Goal: Task Accomplishment & Management: Use online tool/utility

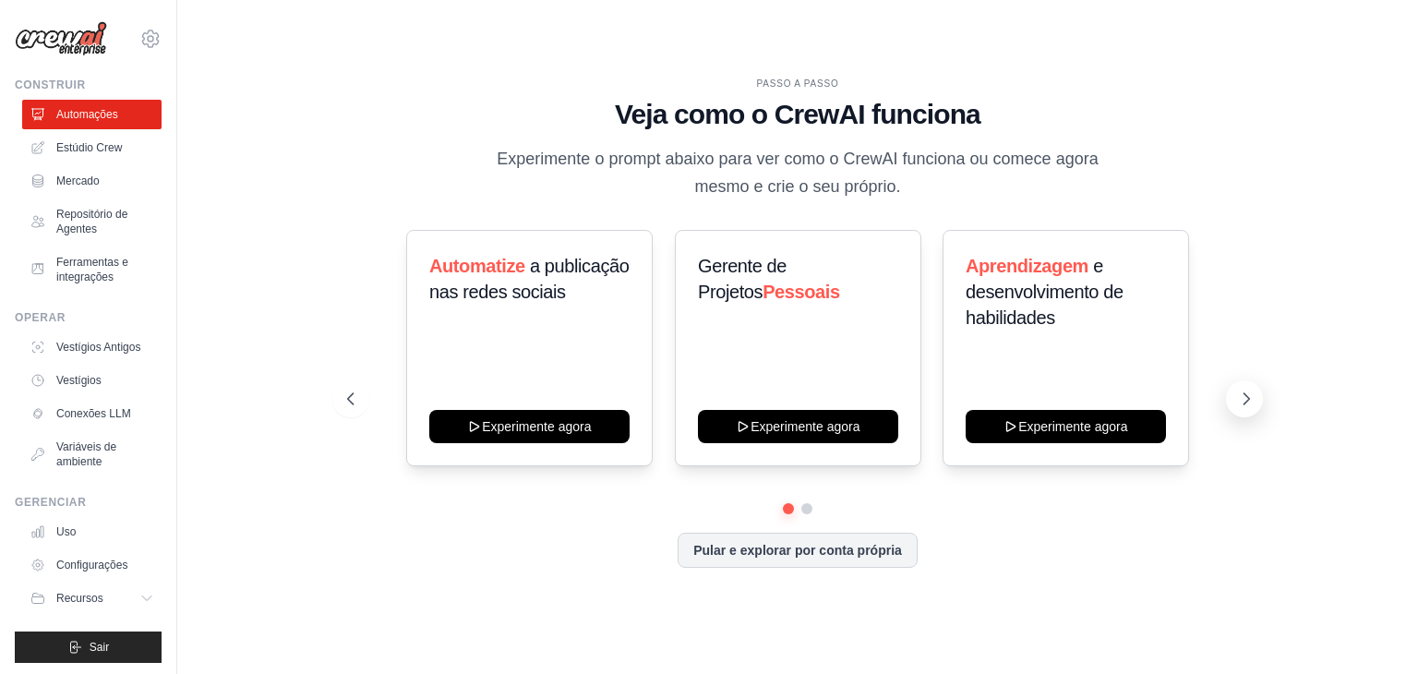
click at [1250, 400] on icon at bounding box center [1246, 399] width 18 height 18
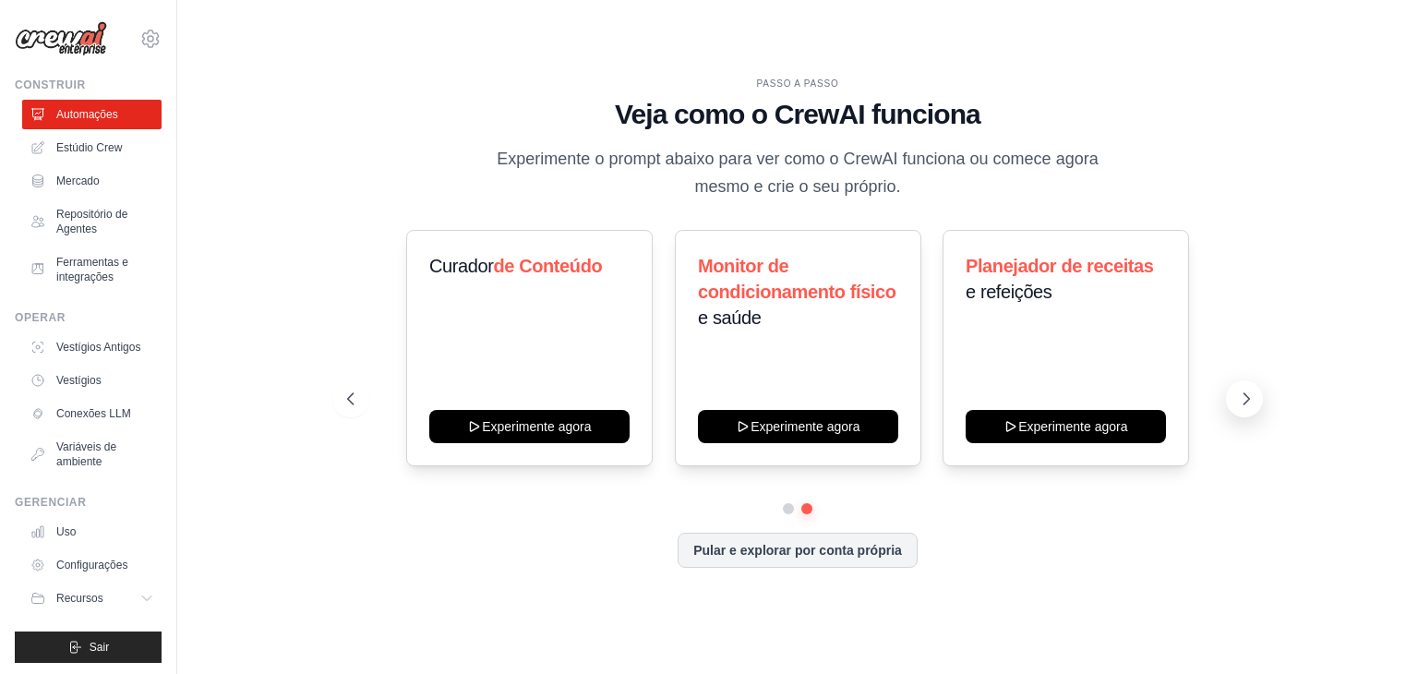
click at [1246, 400] on icon at bounding box center [1246, 399] width 18 height 18
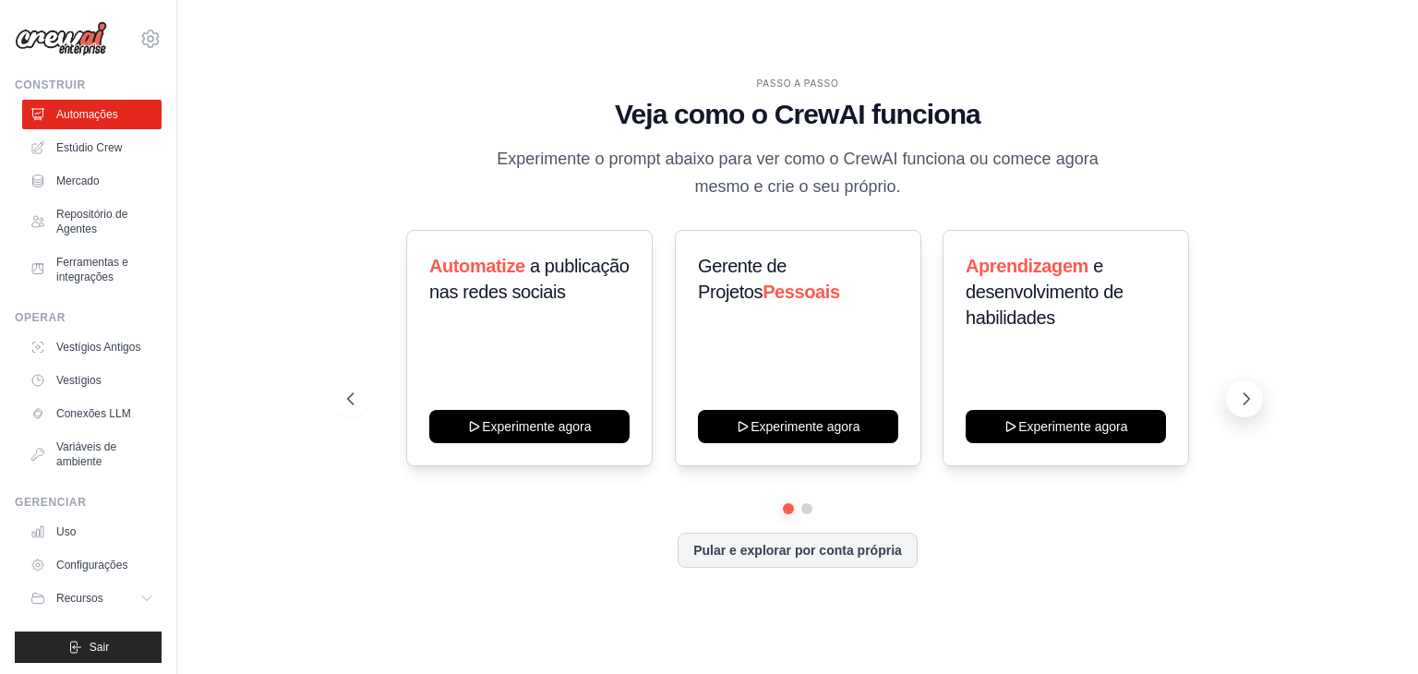
click at [1246, 400] on icon at bounding box center [1246, 399] width 18 height 18
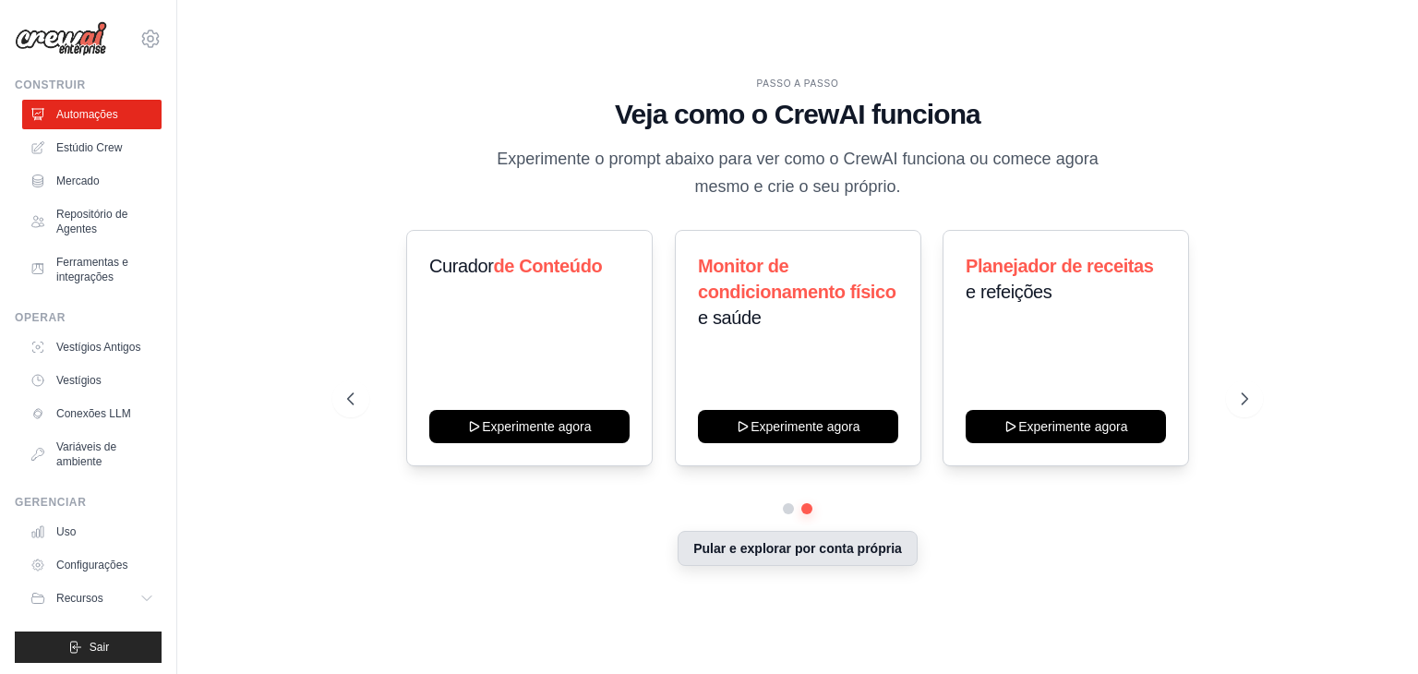
click at [838, 559] on button "Pular e explorar por conta própria" at bounding box center [798, 548] width 240 height 35
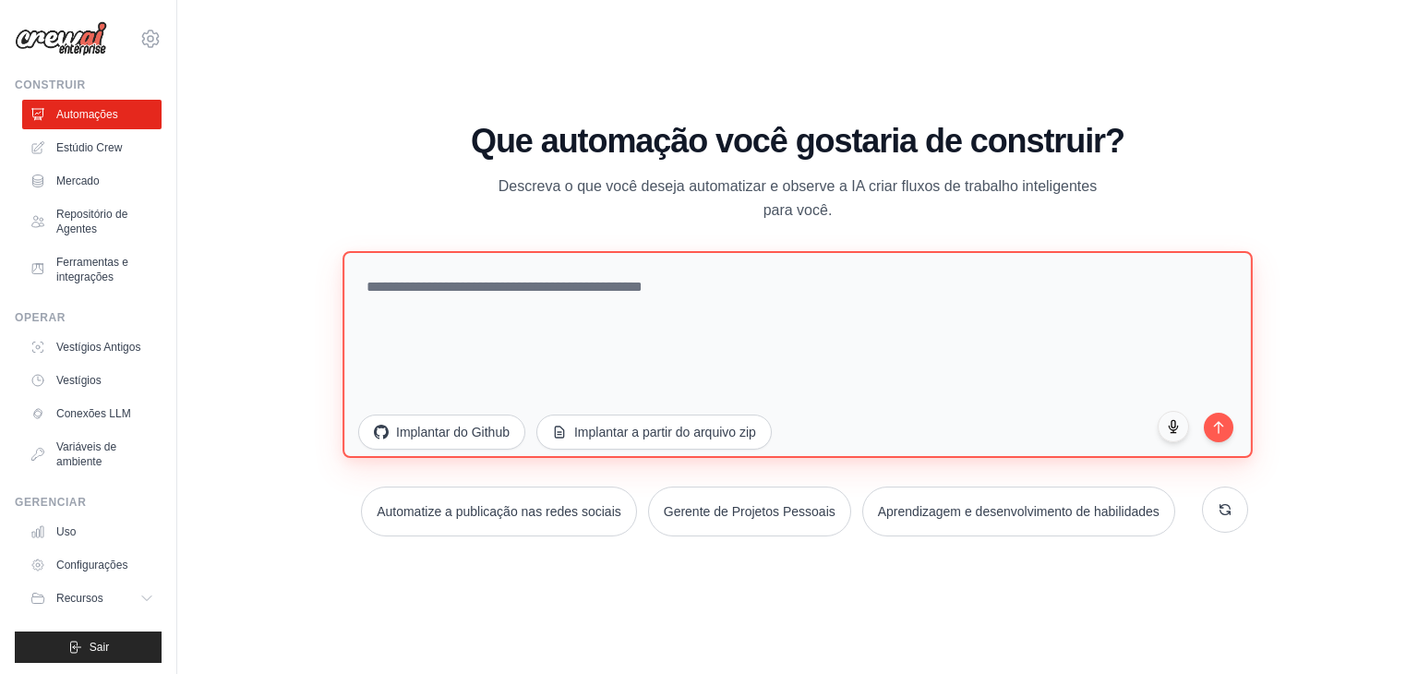
click at [543, 293] on textarea at bounding box center [798, 354] width 910 height 207
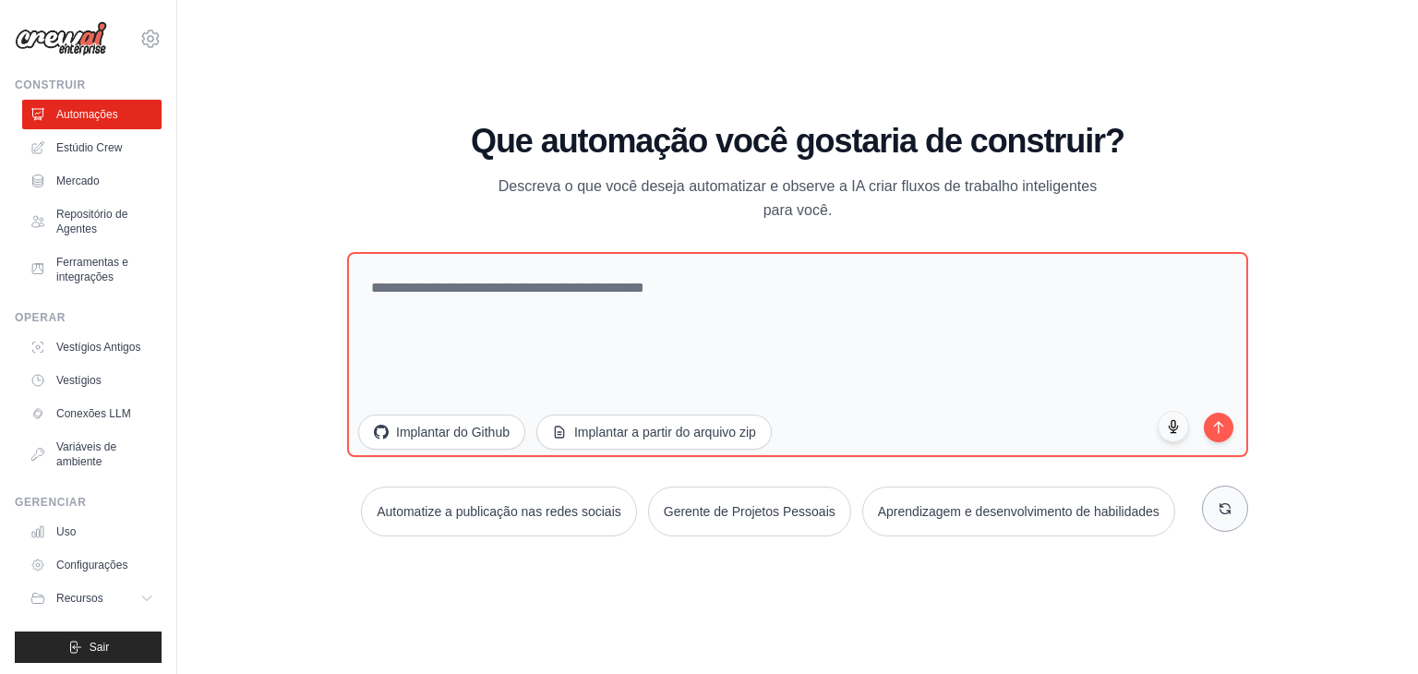
click at [1217, 509] on button at bounding box center [1225, 509] width 46 height 46
click at [107, 145] on font "Estúdio Crew" at bounding box center [91, 147] width 66 height 13
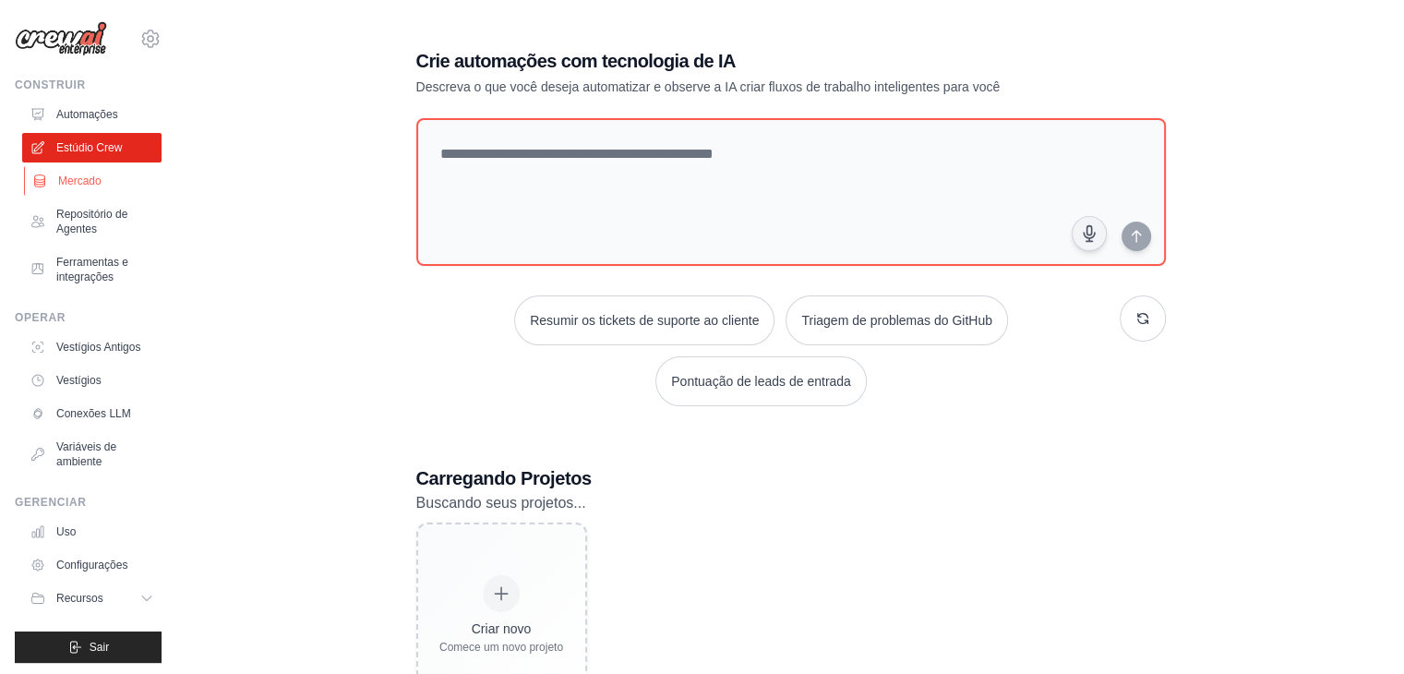
click at [109, 186] on link "Mercado" at bounding box center [93, 181] width 139 height 30
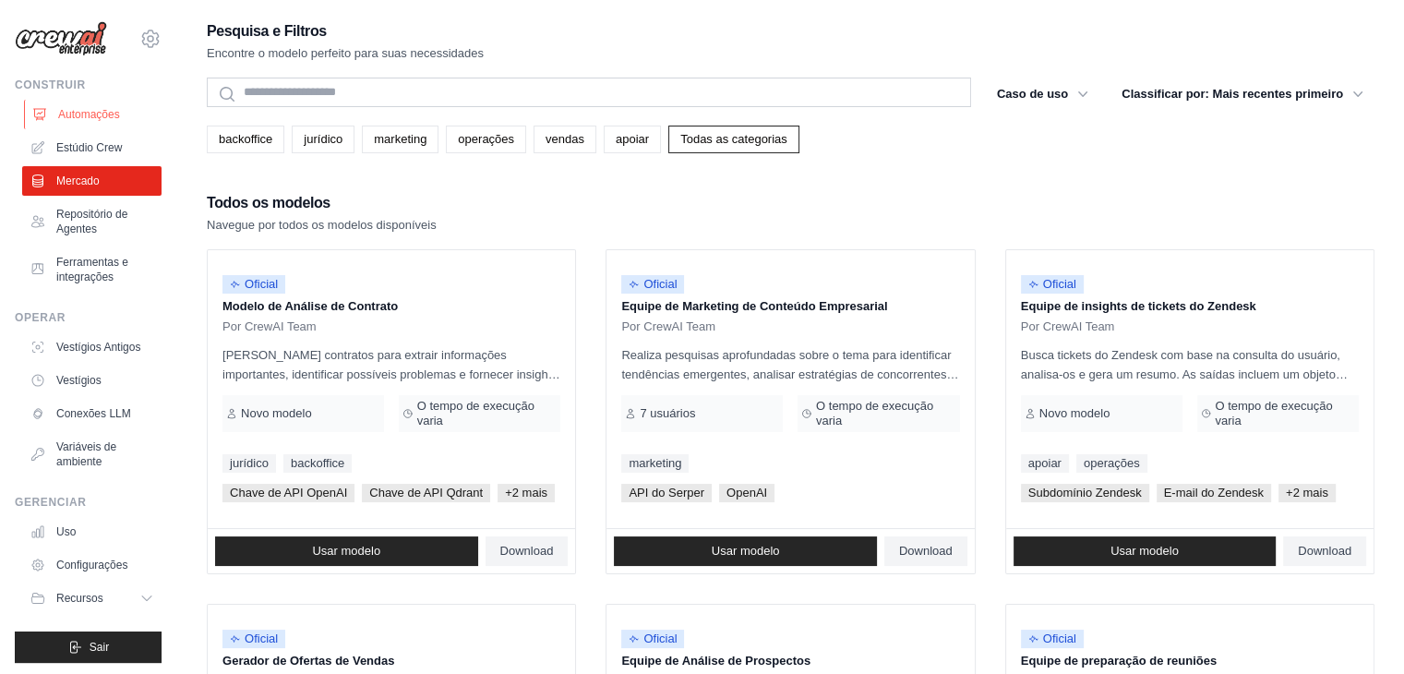
click at [100, 117] on font "Automações" at bounding box center [89, 114] width 62 height 13
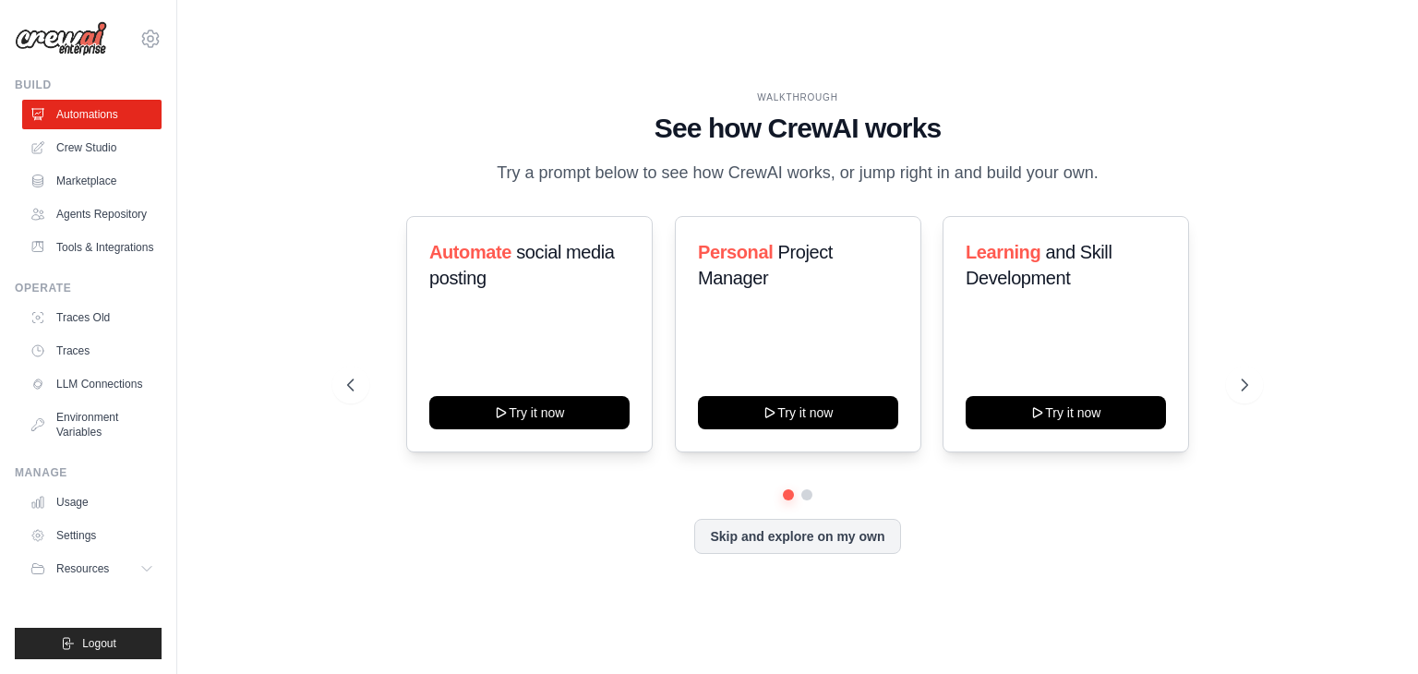
click at [1237, 408] on div "Automate social media posting Try it now Personal Project Manager Try it now Le…" at bounding box center [797, 334] width 901 height 236
click at [1248, 385] on icon at bounding box center [1248, 384] width 6 height 11
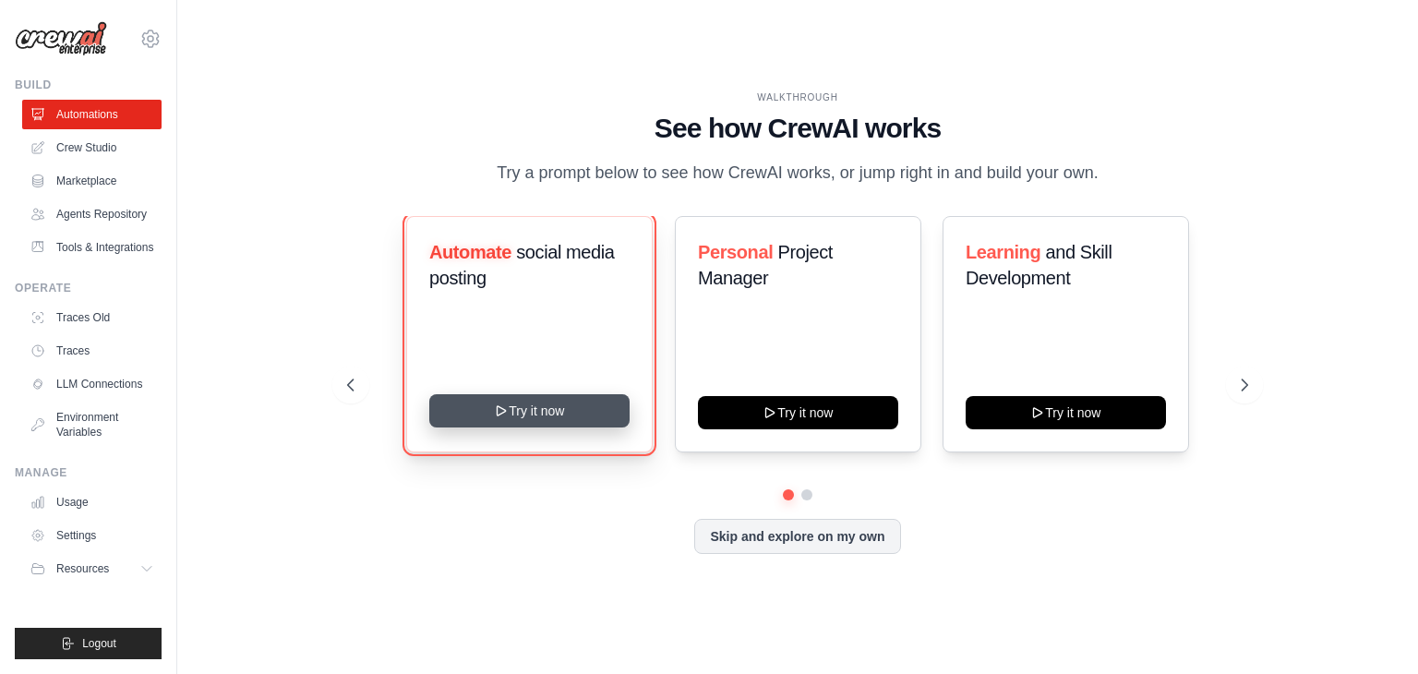
click at [516, 417] on button "Try it now" at bounding box center [529, 410] width 200 height 33
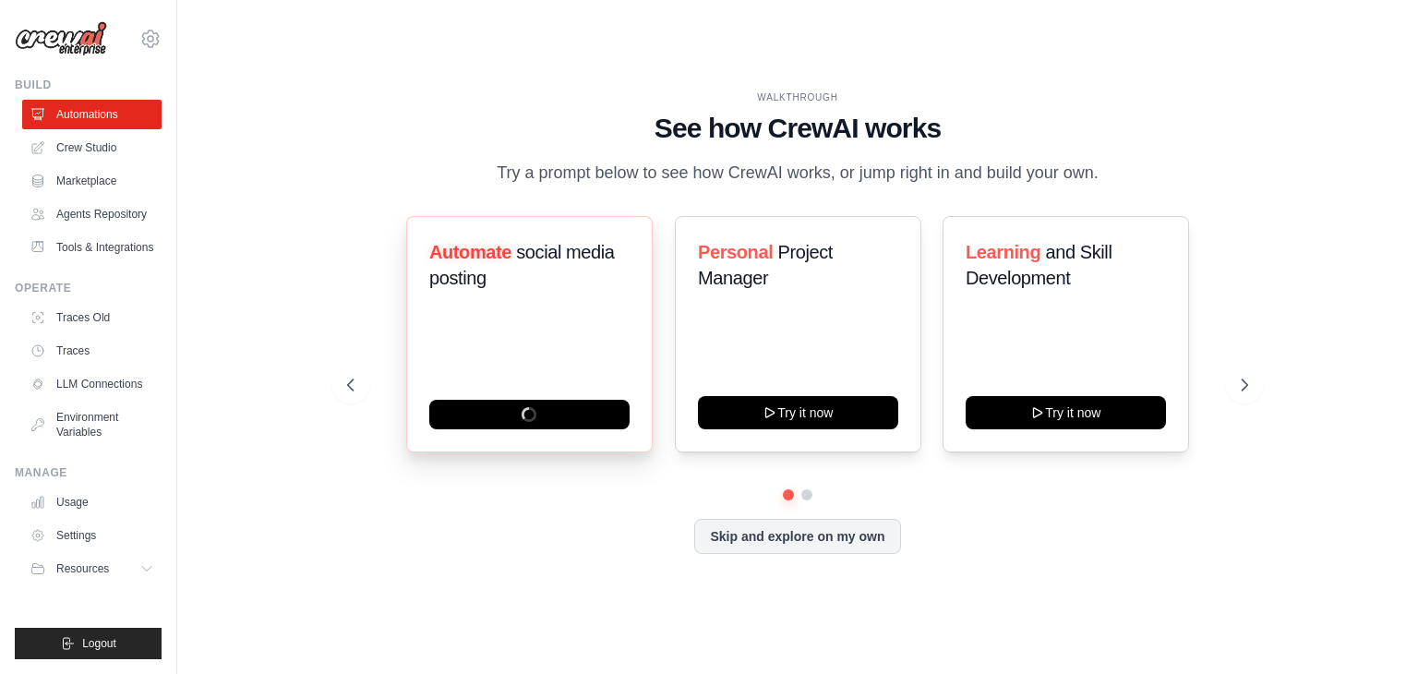
click at [575, 359] on div "Automate social media posting" at bounding box center [529, 334] width 247 height 236
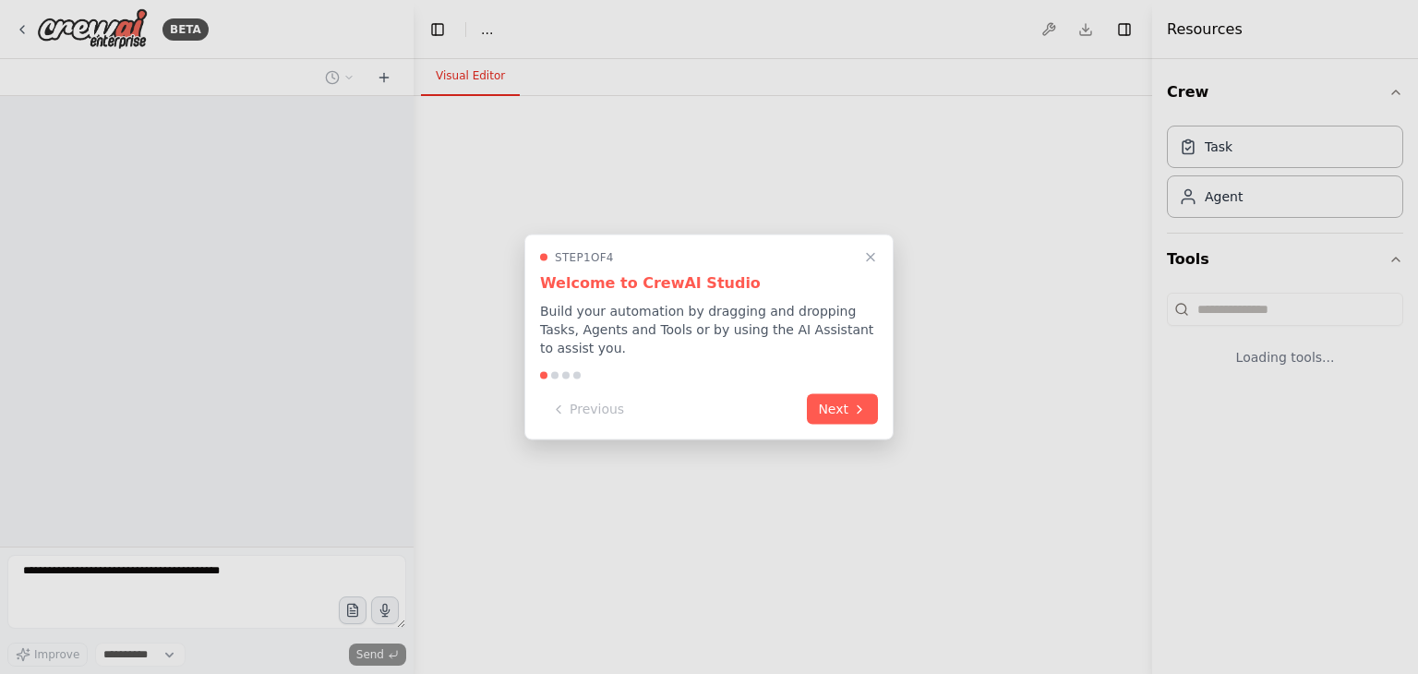
select select "****"
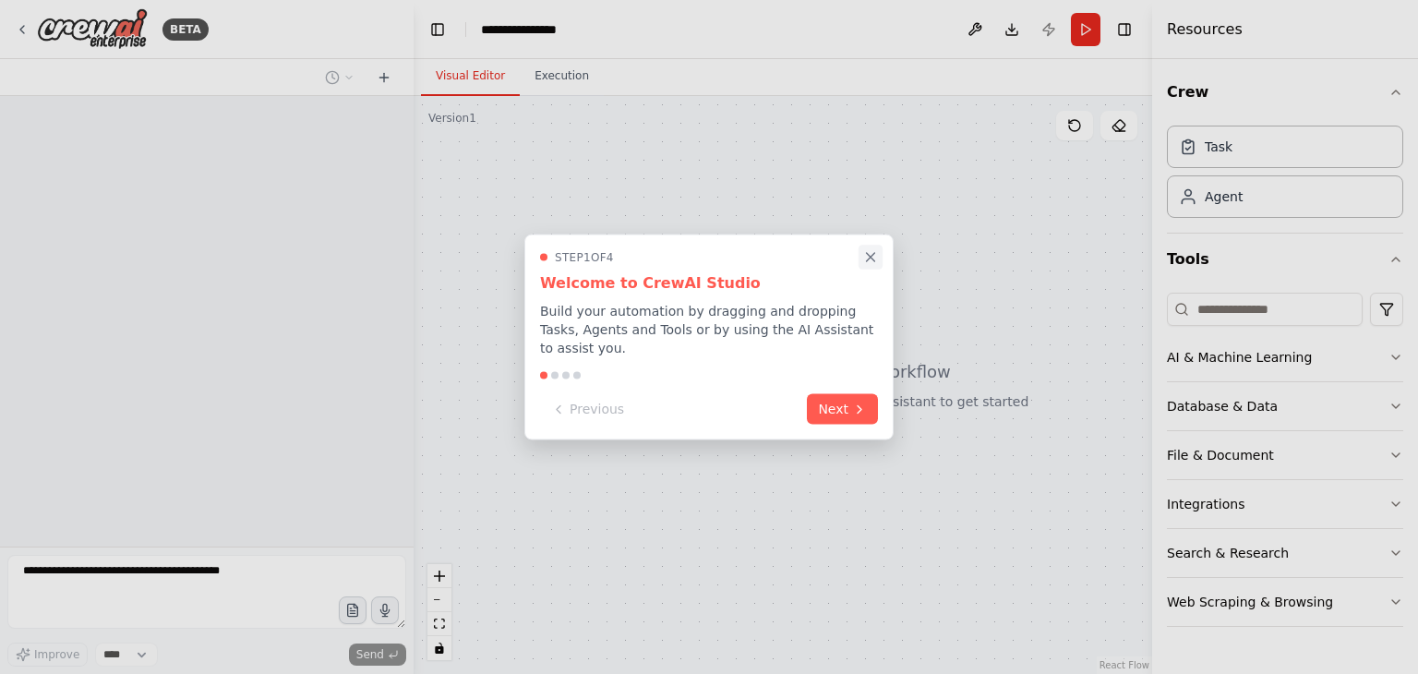
click at [874, 265] on icon "Close walkthrough" at bounding box center [870, 257] width 17 height 17
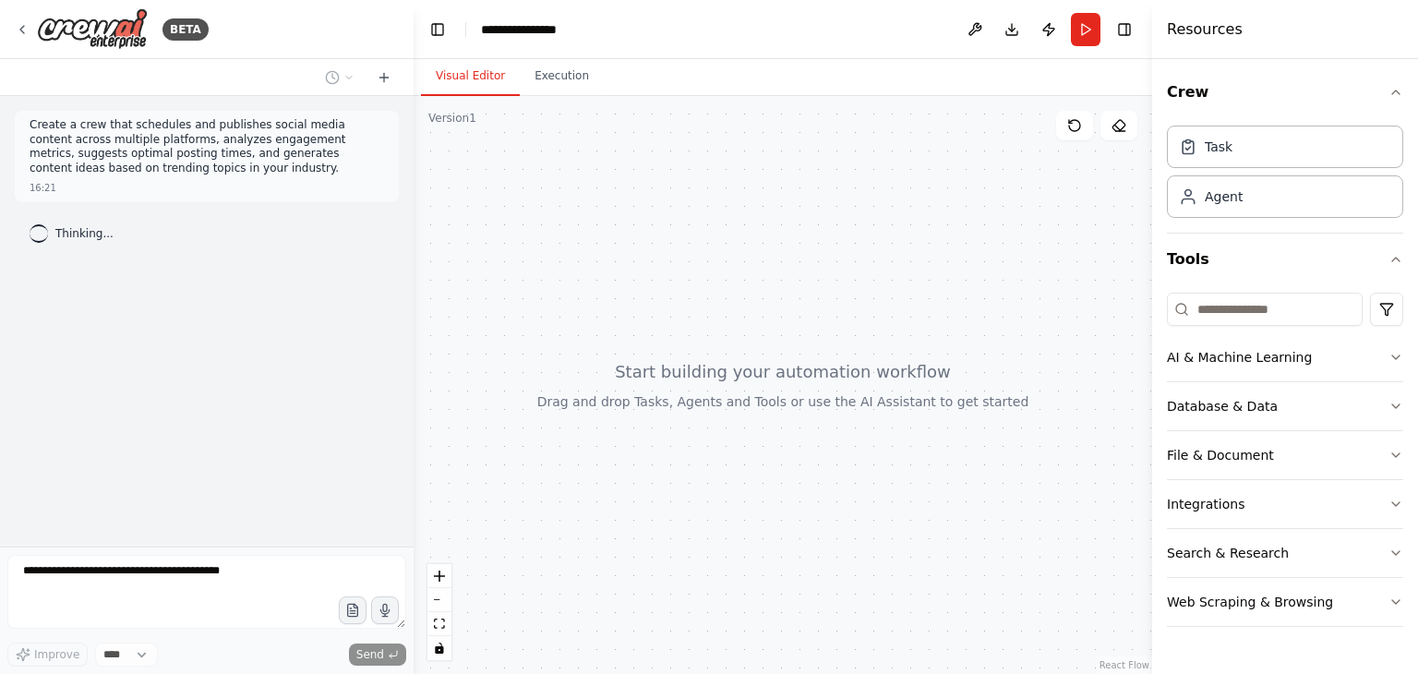
drag, startPoint x: 860, startPoint y: 389, endPoint x: 812, endPoint y: 343, distance: 65.9
click at [812, 343] on div at bounding box center [783, 385] width 739 height 578
